Goal: Complete application form: Complete application form

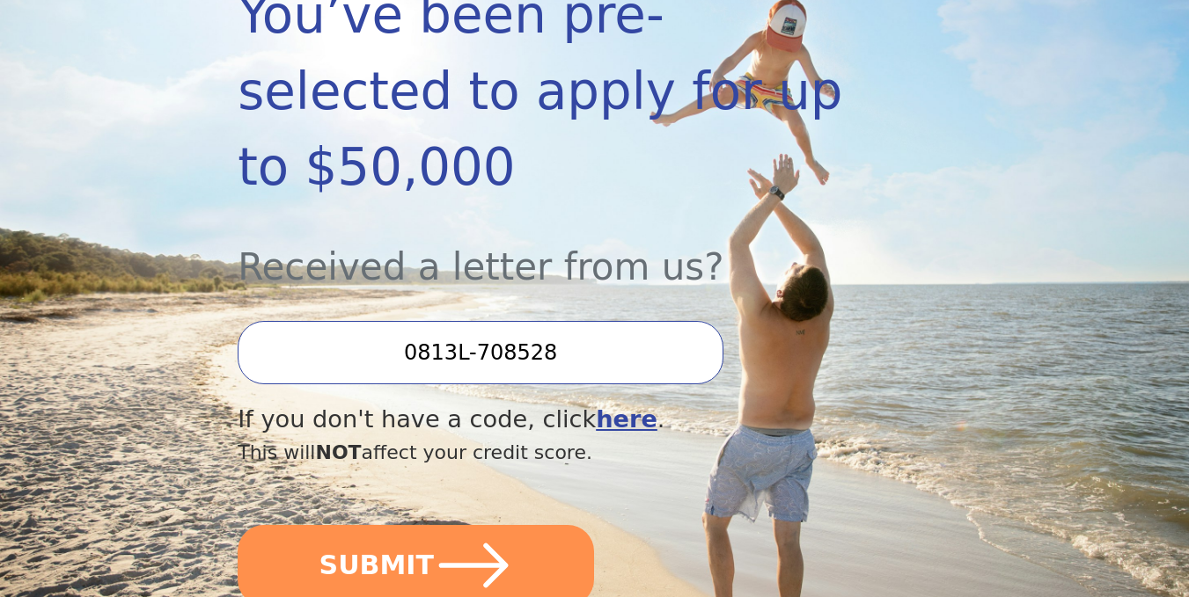
scroll to position [374, 0]
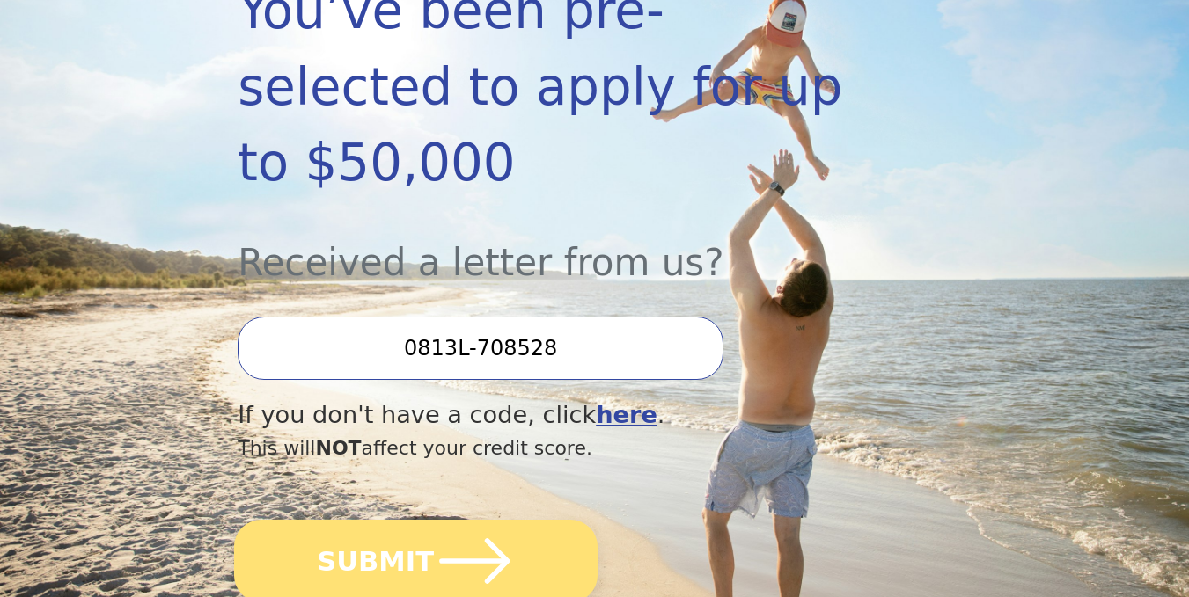
click at [473, 521] on icon "submit" at bounding box center [474, 561] width 81 height 81
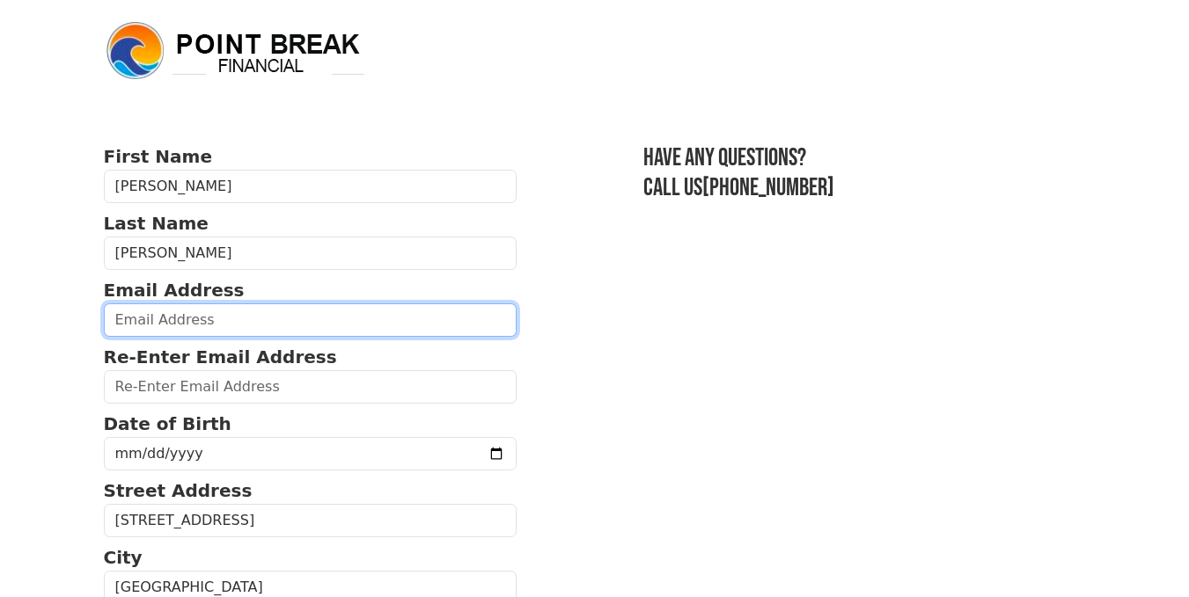
click at [271, 318] on input "email" at bounding box center [310, 320] width 413 height 33
type input "DaveReddWalker@gmail.com"
type input "(708) 306-8213"
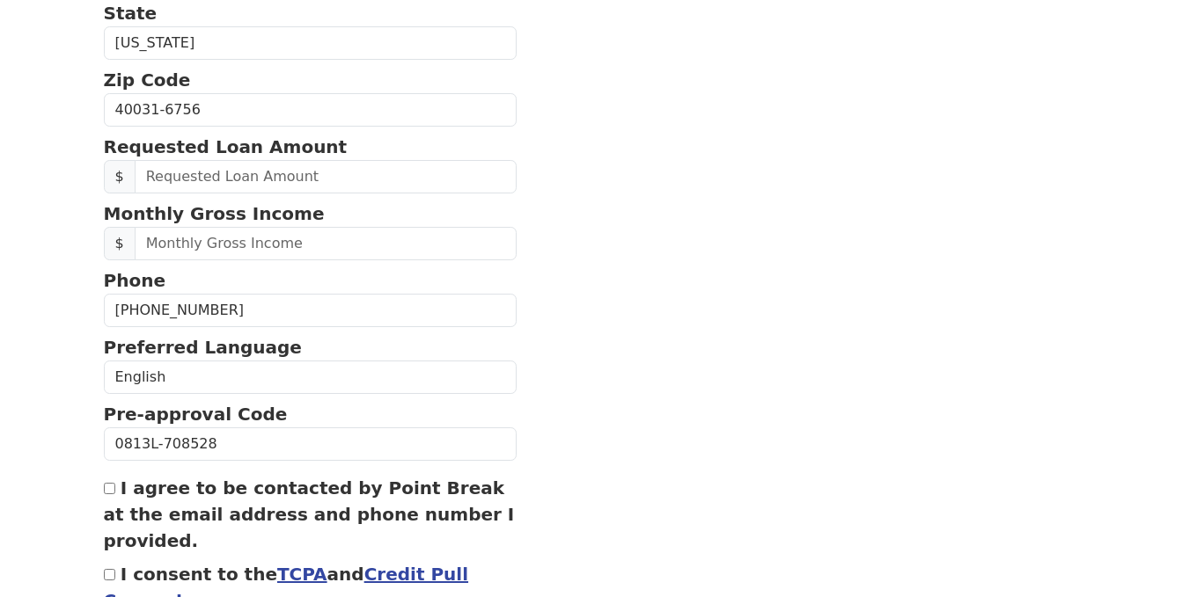
scroll to position [623, 0]
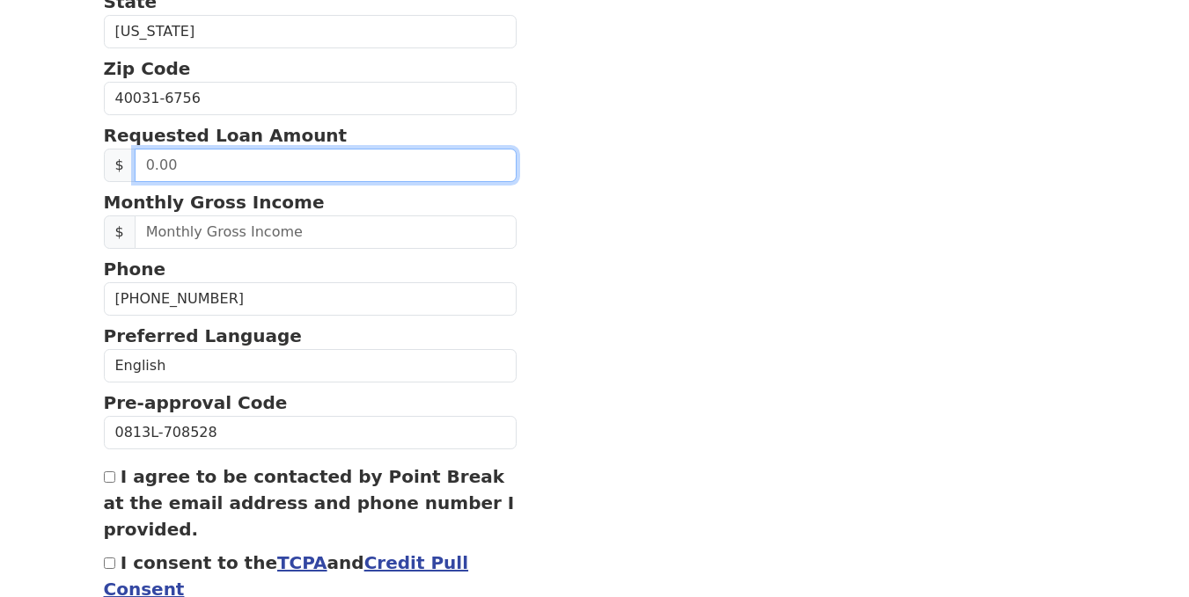
click at [253, 164] on input "text" at bounding box center [326, 165] width 383 height 33
type input "100,000.00"
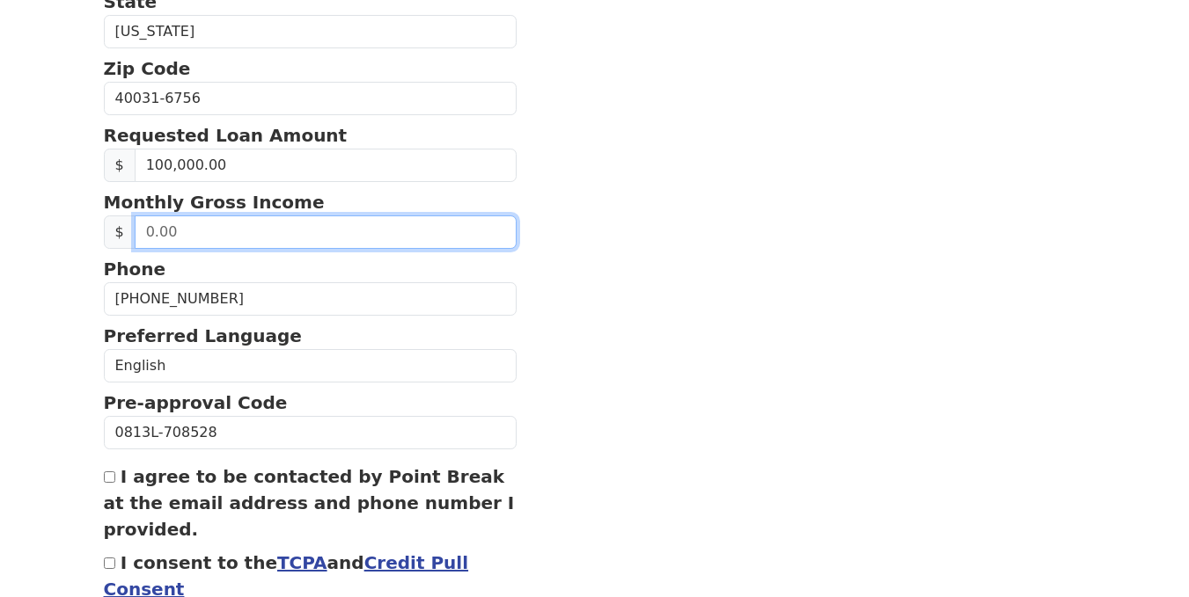
click at [260, 225] on input "text" at bounding box center [326, 232] width 383 height 33
type input "7,875.00"
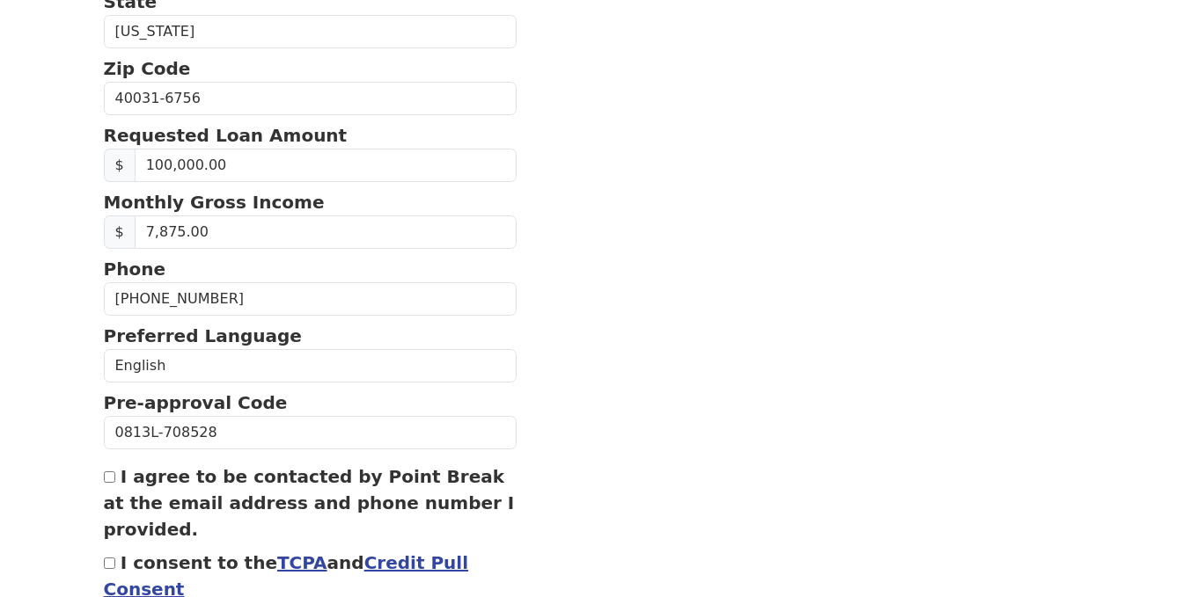
click at [116, 479] on div "I agree to be contacted by Point Break at the email address and phone number I …" at bounding box center [310, 503] width 413 height 79
click at [108, 477] on input "I agree to be contacted by Point Break at the email address and phone number I …" at bounding box center [109, 477] width 11 height 11
checkbox input "true"
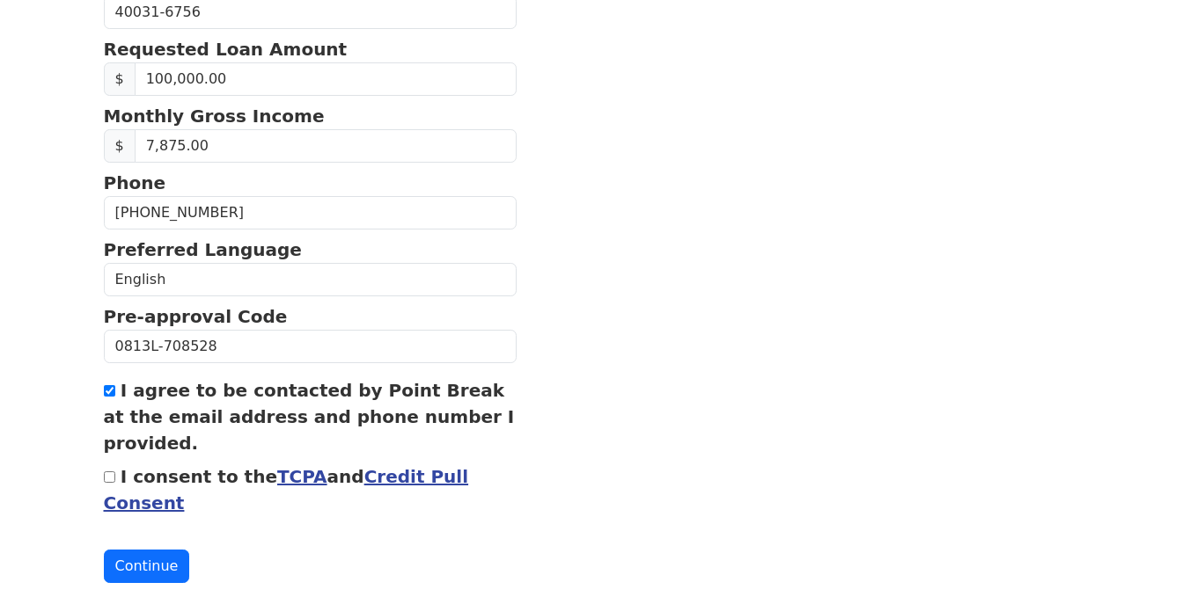
scroll to position [748, 0]
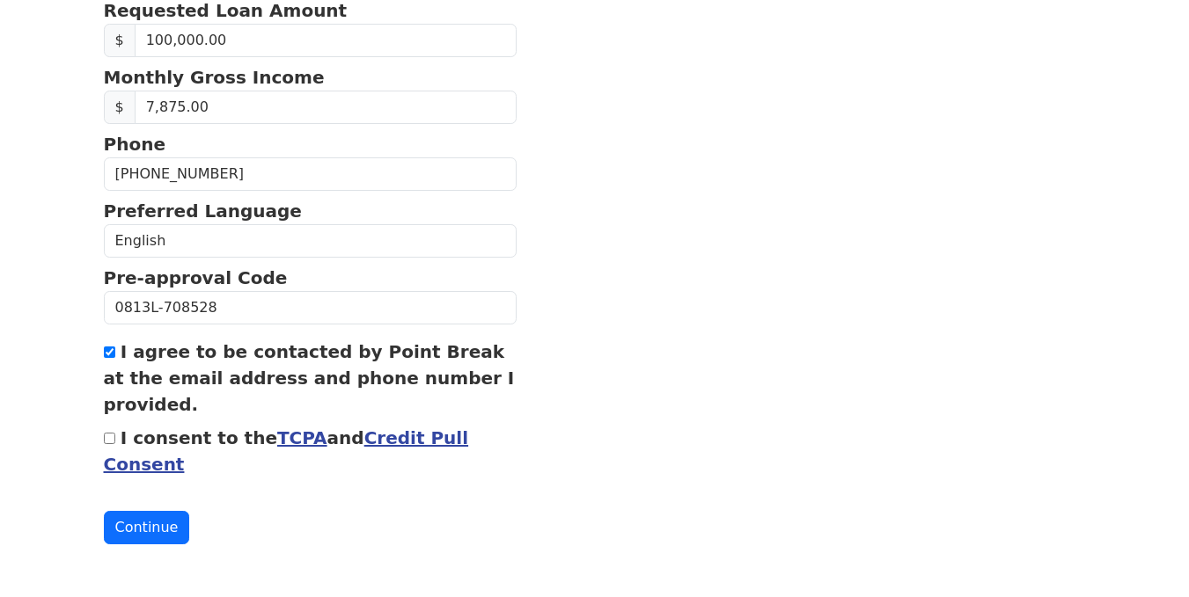
click at [109, 439] on input "I consent to the TCPA and Credit Pull Consent" at bounding box center [109, 438] width 11 height 11
checkbox input "true"
click at [143, 531] on button "Continue" at bounding box center [147, 527] width 86 height 33
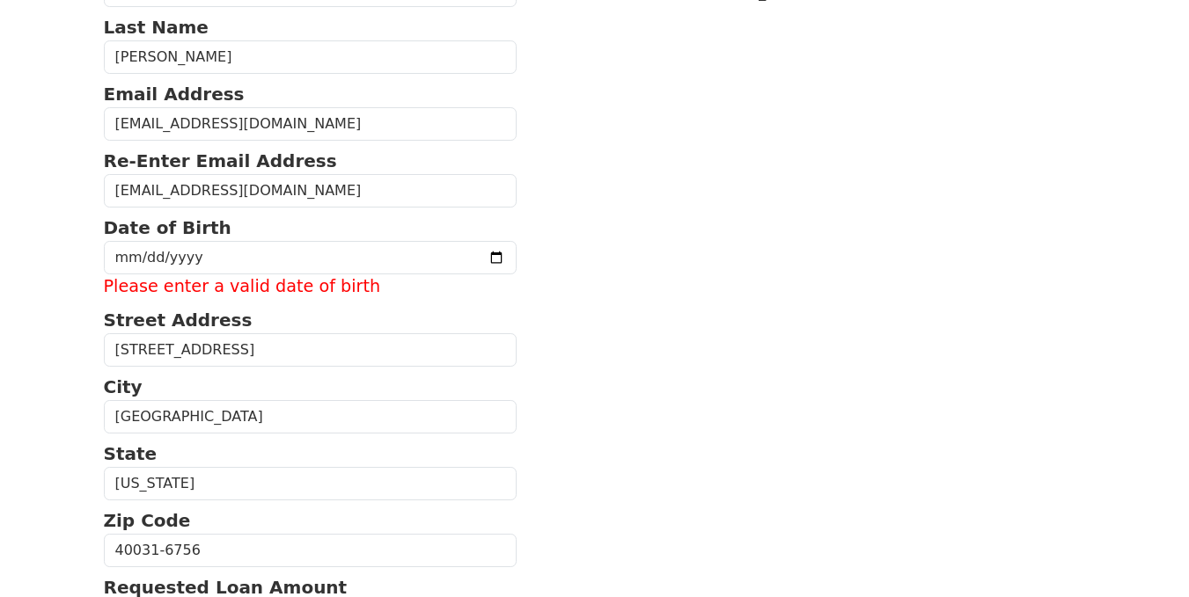
scroll to position [198, 0]
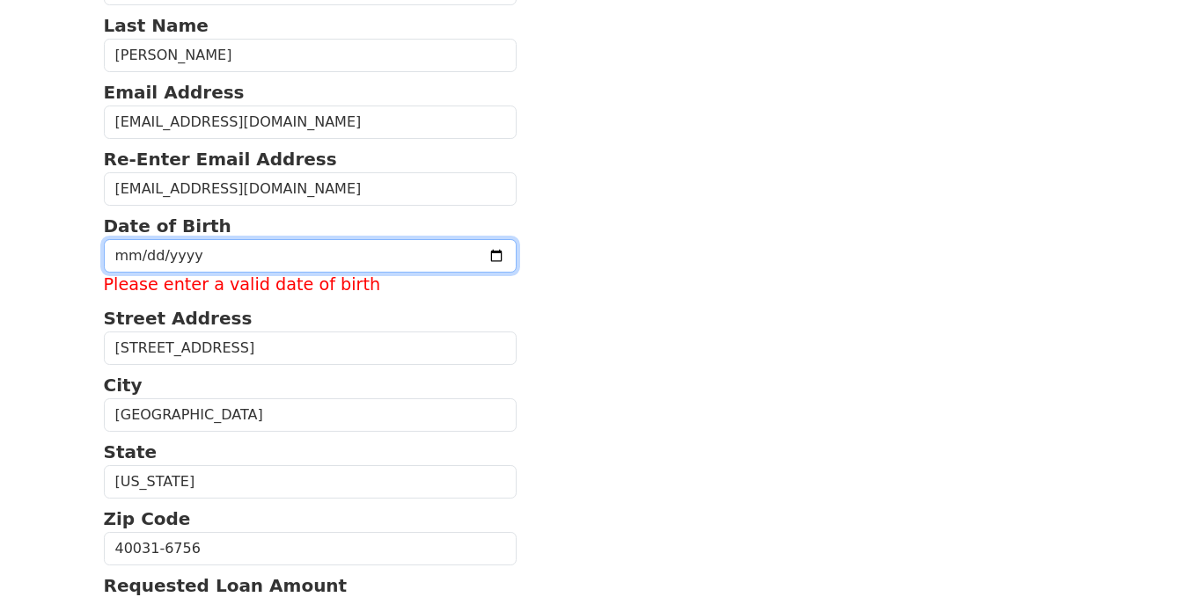
click at [172, 249] on input "date" at bounding box center [310, 255] width 413 height 33
click at [121, 258] on input "date" at bounding box center [310, 255] width 413 height 33
type input "1974-07-13"
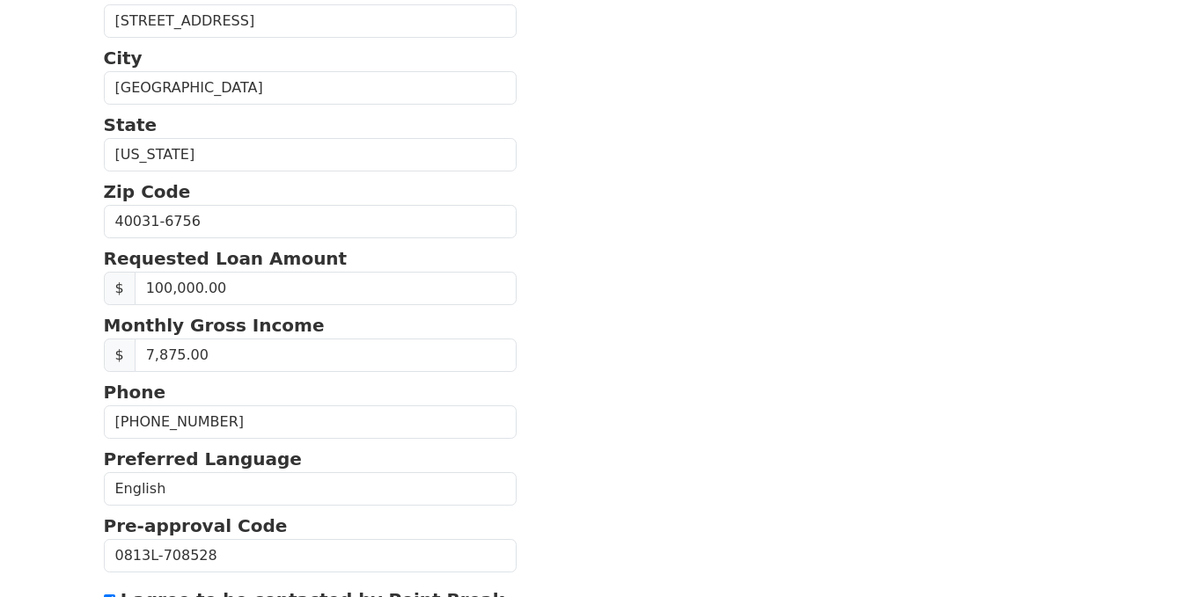
scroll to position [748, 0]
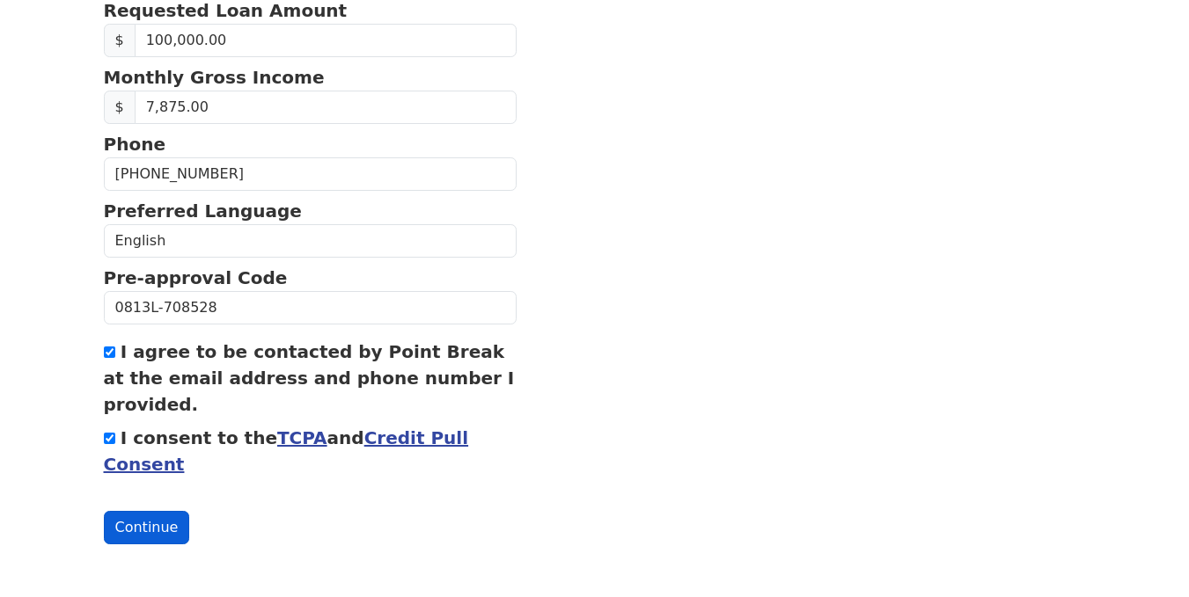
click at [133, 529] on button "Continue" at bounding box center [147, 527] width 86 height 33
